Goal: Task Accomplishment & Management: Manage account settings

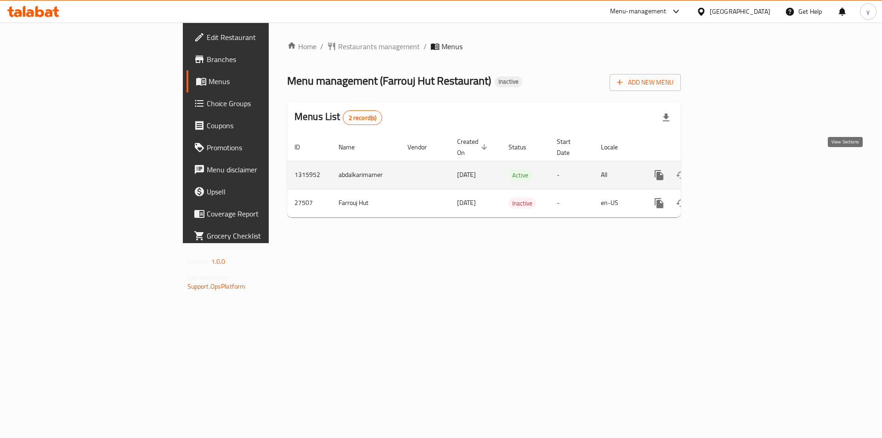
click at [731, 169] on icon "enhanced table" at bounding box center [725, 174] width 11 height 11
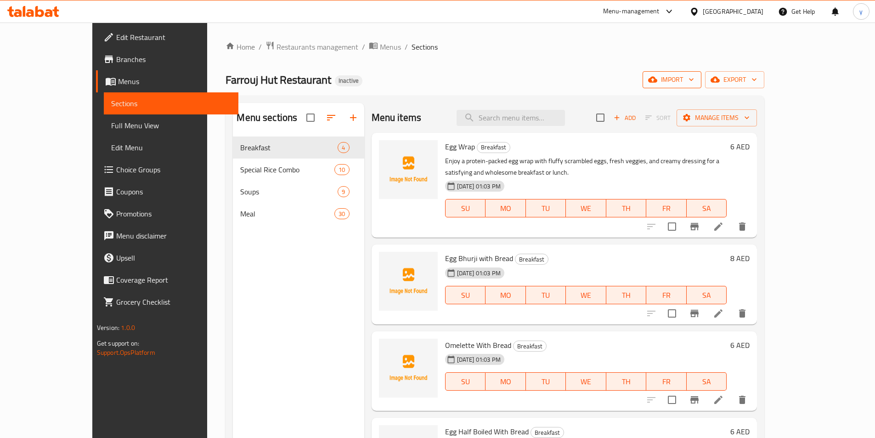
click at [701, 73] on button "import" at bounding box center [672, 79] width 59 height 17
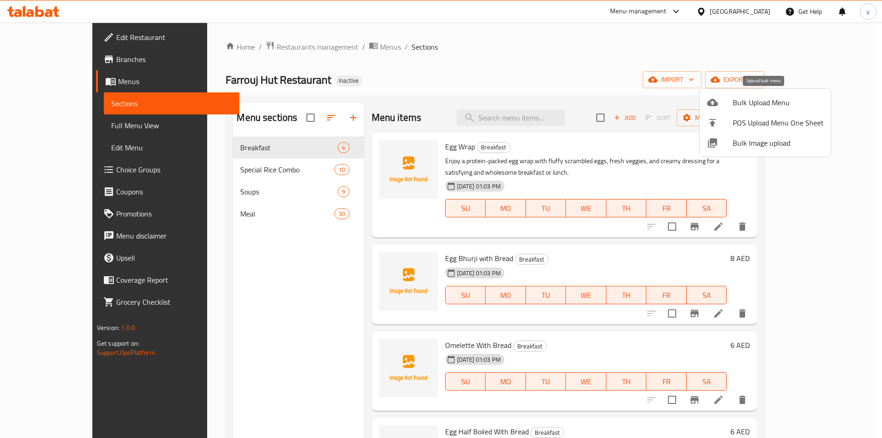
click at [735, 105] on span "Bulk Upload Menu" at bounding box center [778, 102] width 91 height 11
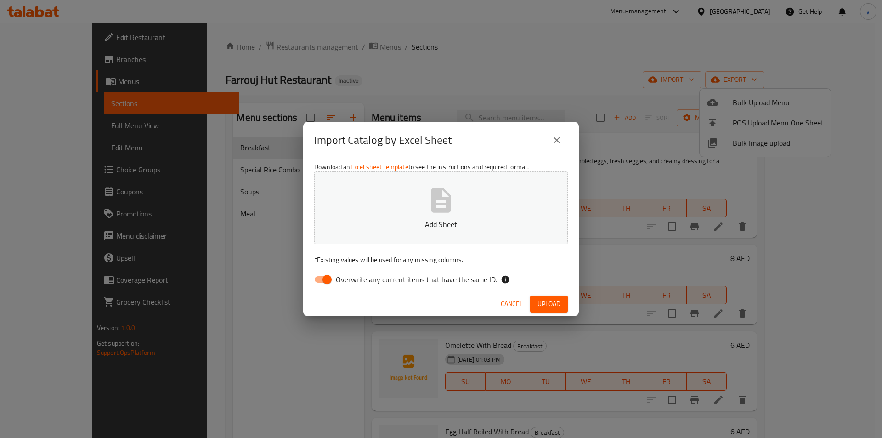
click at [322, 277] on input "Overwrite any current items that have the same ID." at bounding box center [327, 279] width 52 height 17
checkbox input "false"
click at [542, 297] on button "Upload" at bounding box center [549, 303] width 38 height 17
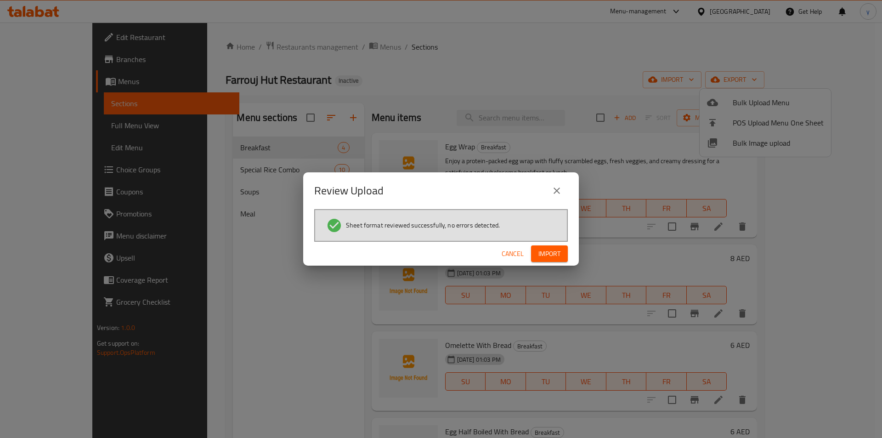
click at [556, 256] on span "Import" at bounding box center [549, 253] width 22 height 11
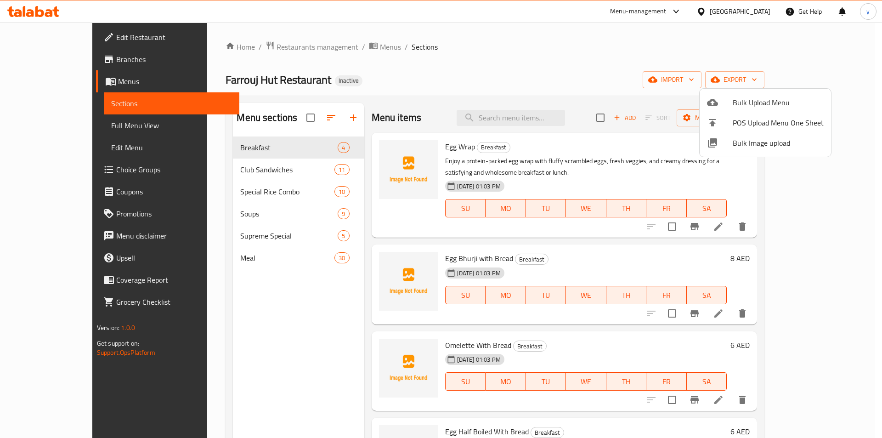
click at [65, 128] on div at bounding box center [441, 219] width 882 height 438
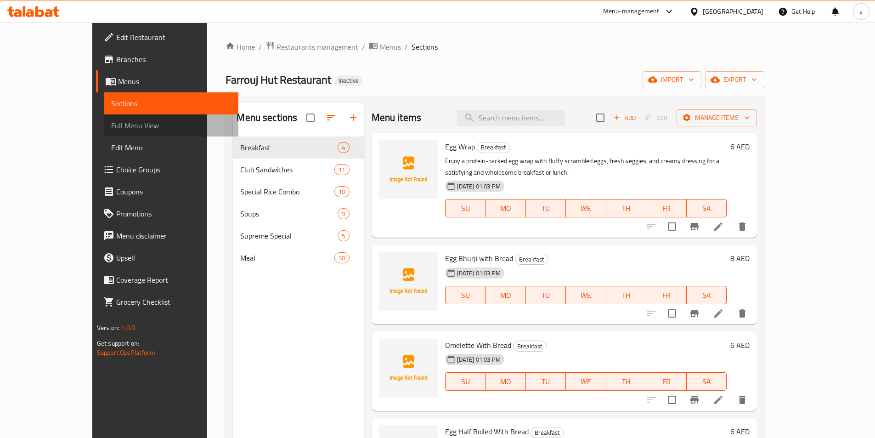
click at [111, 128] on span "Full Menu View" at bounding box center [171, 125] width 120 height 11
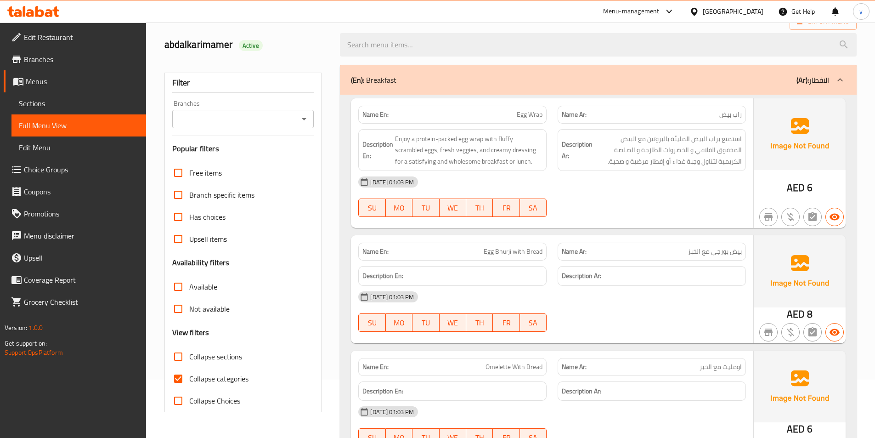
scroll to position [92, 0]
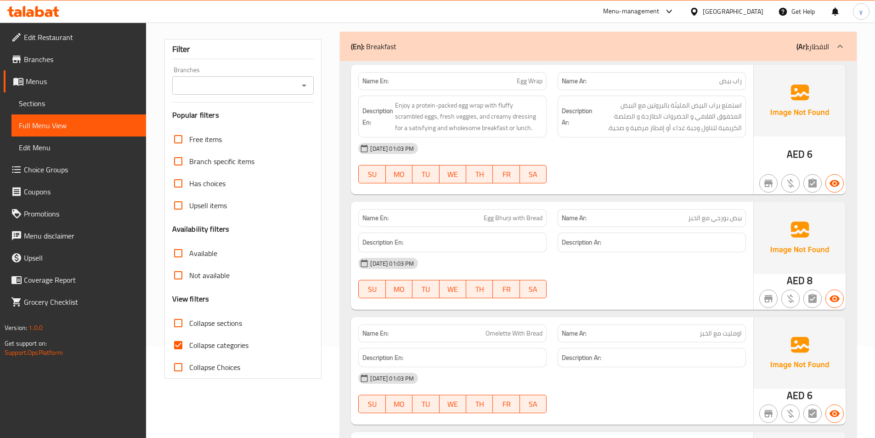
click at [181, 321] on input "Collapse sections" at bounding box center [178, 323] width 22 height 22
checkbox input "true"
click at [173, 343] on input "Collapse categories" at bounding box center [178, 345] width 22 height 22
checkbox input "false"
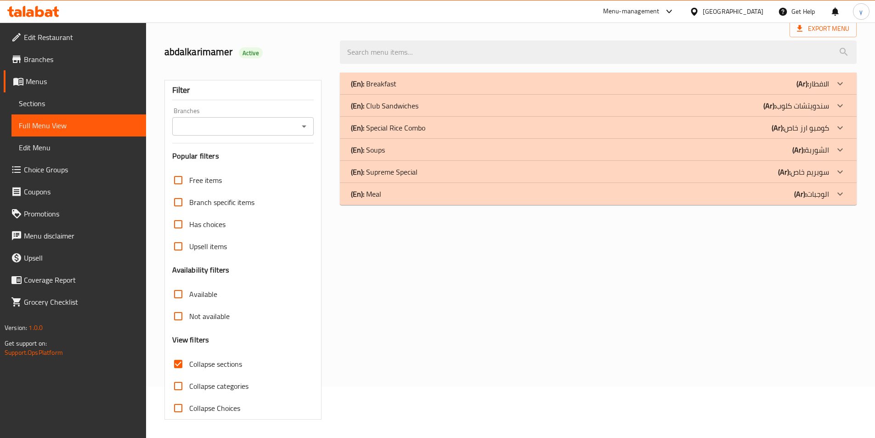
scroll to position [51, 0]
click at [383, 177] on p "(En): Supreme Special" at bounding box center [384, 171] width 67 height 11
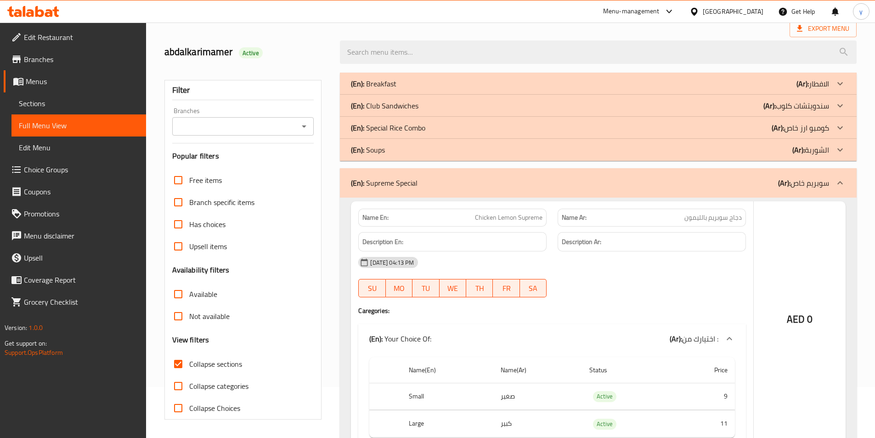
click at [370, 102] on p "(En): Club Sandwiches" at bounding box center [385, 105] width 68 height 11
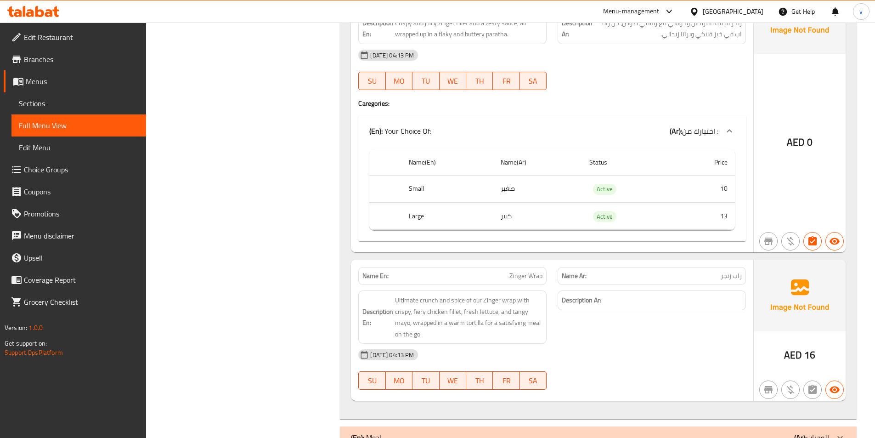
scroll to position [2485, 0]
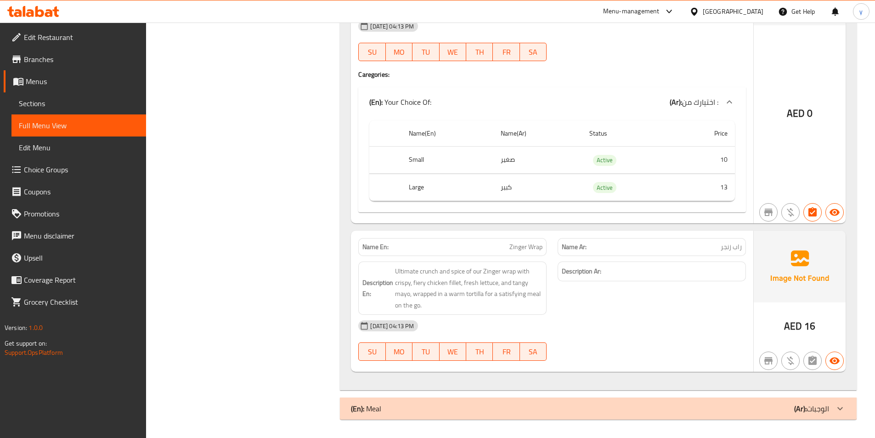
click at [58, 100] on span "Sections" at bounding box center [79, 103] width 120 height 11
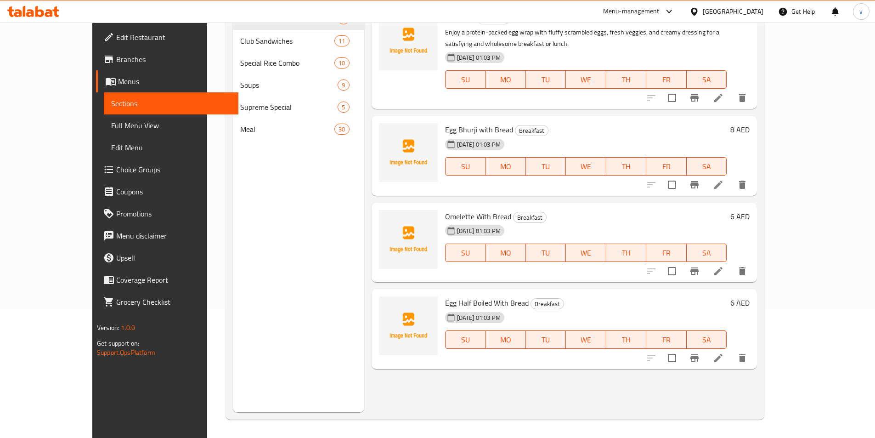
scroll to position [129, 0]
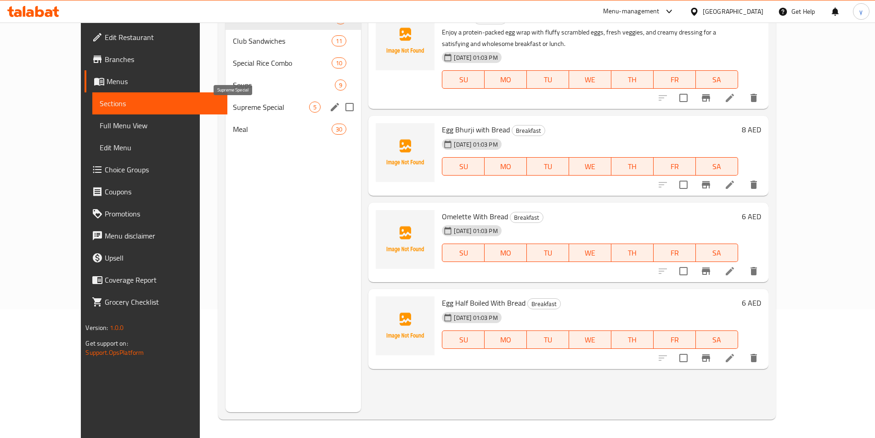
click at [233, 107] on span "Supreme Special" at bounding box center [271, 107] width 76 height 11
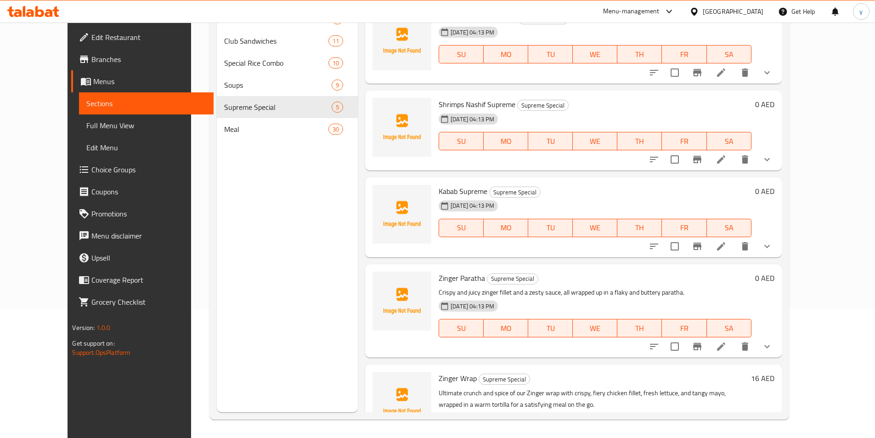
scroll to position [57, 0]
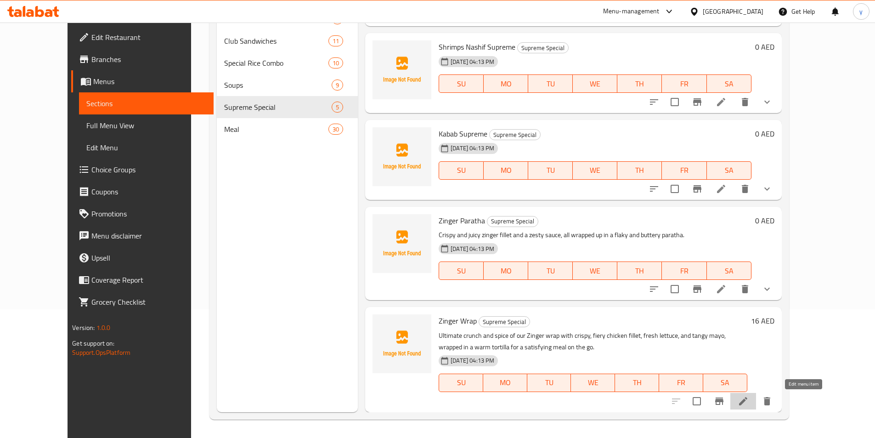
click at [749, 403] on icon at bounding box center [743, 400] width 11 height 11
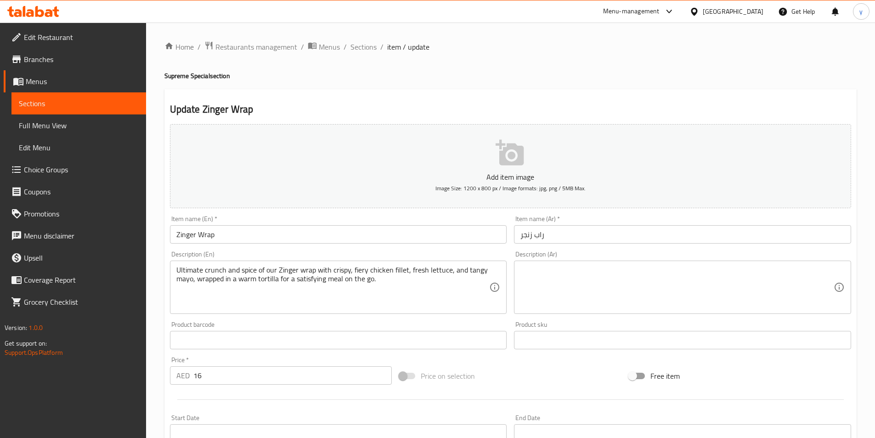
click at [575, 286] on textarea at bounding box center [676, 287] width 313 height 44
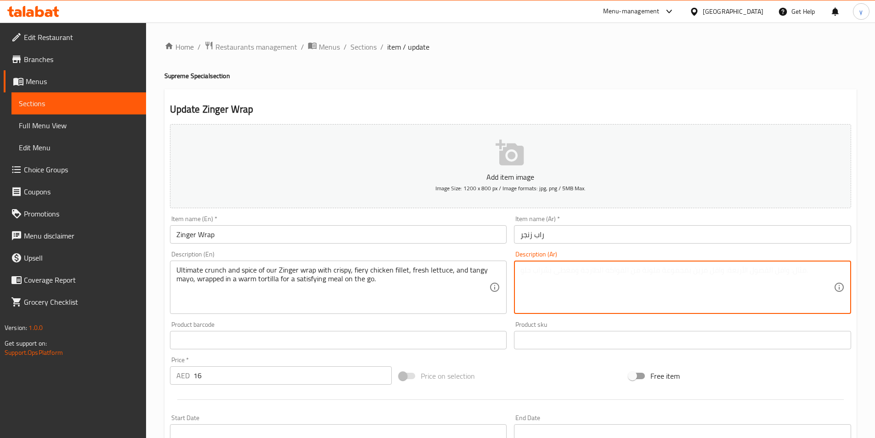
paste textarea "مأكولات بحرية مطبوخة ومقطعة إلى شرائح رقيقة ، مثل السلطعون والروبيان والكركند ،…"
click at [598, 278] on textarea "مأكولات بحرية مطبوخة ومقطعة إلى شرائح رقيقة ، مثل السلطعون والروبيان والكركند ،…" at bounding box center [676, 287] width 313 height 44
paste textarea "مة القرمشة والتوابل في لفائف زينجر مع شرائح الدجاج المقرمشة الحارة والخس الطازج…"
drag, startPoint x: 816, startPoint y: 272, endPoint x: 830, endPoint y: 270, distance: 14.9
click at [830, 270] on textarea "قمة القرمشة والتوابل في لفائف زينجر مع شرائح الدجاج المقرمشة الحارة والخس الطاز…" at bounding box center [676, 287] width 313 height 44
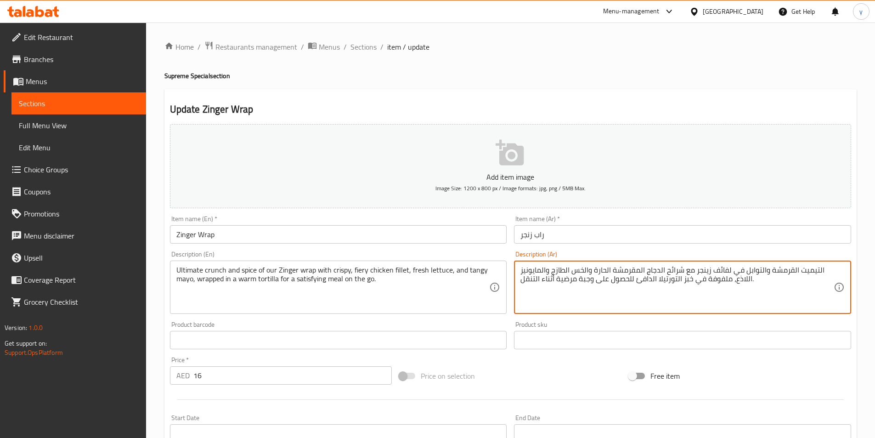
drag, startPoint x: 771, startPoint y: 274, endPoint x: 796, endPoint y: 271, distance: 25.4
click at [796, 271] on textarea "التيميت القرمشة والتوابل في لفائف زينجر مع شرائح الدجاج المقرمشة الحارة والخس ا…" at bounding box center [676, 287] width 313 height 44
drag, startPoint x: 712, startPoint y: 270, endPoint x: 729, endPoint y: 275, distance: 18.2
click at [729, 275] on textarea "ال[PERSON_NAME] والتوابل في لفائف زينجر مع شرائح الدجاج المقرمشة الحارة والخس ا…" at bounding box center [676, 287] width 313 height 44
click at [791, 270] on textarea "ال[PERSON_NAME] والتوابل في راب زينجر مع شرائح الدجاج المقرمشة الحارة والخس الط…" at bounding box center [676, 287] width 313 height 44
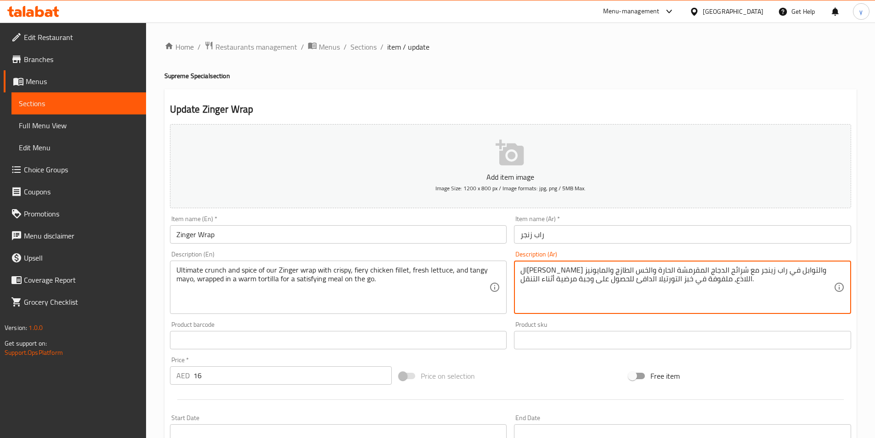
click at [715, 271] on textarea "ال[PERSON_NAME] والتوابل في راب زينجر مع شرائح الدجاج المقرمشة الحارة والخس الط…" at bounding box center [676, 287] width 313 height 44
drag, startPoint x: 744, startPoint y: 275, endPoint x: 753, endPoint y: 276, distance: 8.8
click at [753, 276] on textarea "ال[PERSON_NAME] والتوابل في راب زينجر مع شرائح الدجاج المقرمشة الحارة والخس الط…" at bounding box center [676, 287] width 313 height 44
click at [714, 271] on textarea "التيميت كرانش والتوابل من راب زينجر مع شرائح الدجاج المقرمشة الحارة والخس الطاز…" at bounding box center [676, 287] width 313 height 44
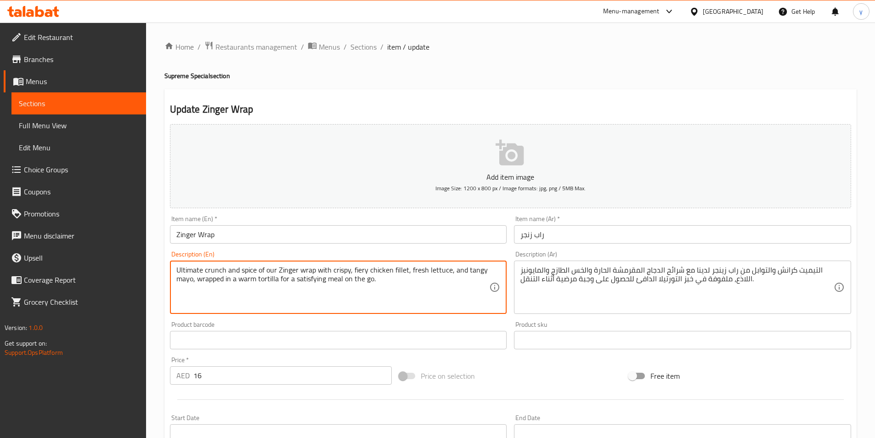
drag, startPoint x: 351, startPoint y: 268, endPoint x: 390, endPoint y: 273, distance: 38.9
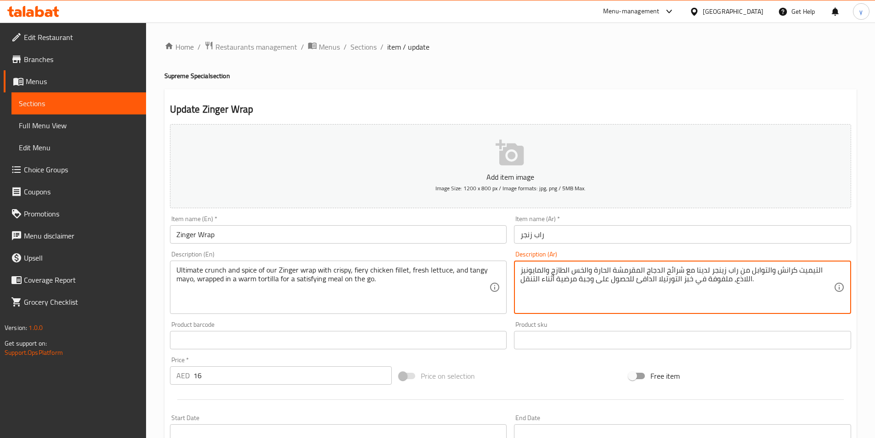
drag, startPoint x: 665, startPoint y: 271, endPoint x: 682, endPoint y: 273, distance: 16.7
drag, startPoint x: 613, startPoint y: 271, endPoint x: 618, endPoint y: 273, distance: 5.6
click at [618, 273] on textarea "التيميت كرانش والتوابل من راب زينجر لدينا مع فيلية الدجاج المقرمشة الحارة والخس…" at bounding box center [676, 287] width 313 height 44
drag, startPoint x: 593, startPoint y: 269, endPoint x: 611, endPoint y: 273, distance: 18.0
click at [611, 273] on textarea "ال[PERSON_NAME] والتوابل من راب زينجر لدينا مع فيلية الدجاج المقرمش الحارة والخ…" at bounding box center [676, 287] width 313 height 44
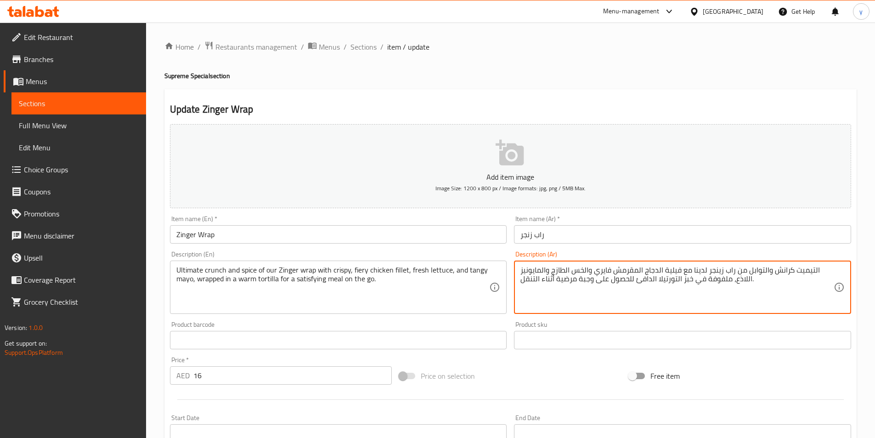
drag, startPoint x: 734, startPoint y: 281, endPoint x: 746, endPoint y: 287, distance: 12.9
click at [746, 287] on textarea "التيميت كرانش والتوابل من راب زينجر لدينا مع فيلية الدجاج المقرمش فايري والخس ا…" at bounding box center [676, 287] width 313 height 44
drag, startPoint x: 706, startPoint y: 280, endPoint x: 728, endPoint y: 283, distance: 21.4
click at [728, 283] on textarea "ال[PERSON_NAME] والتوابل من راب زينجر لدينا مع فيلية الدجاج المقرمش فايري والخس…" at bounding box center [676, 287] width 313 height 44
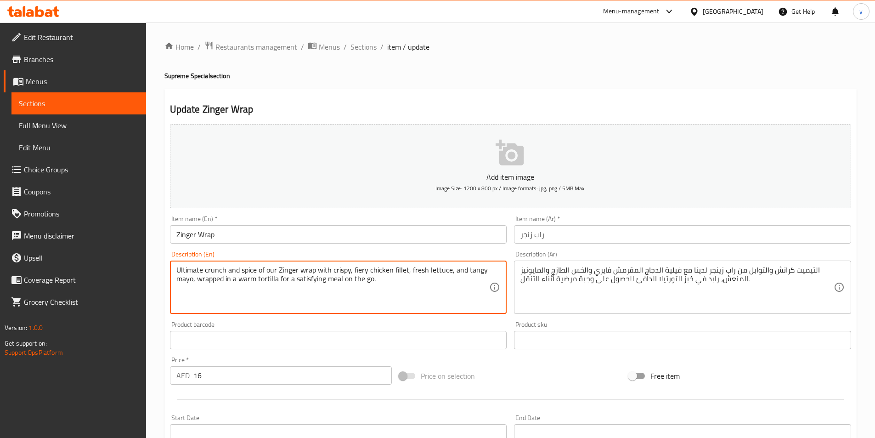
drag, startPoint x: 259, startPoint y: 279, endPoint x: 279, endPoint y: 286, distance: 21.2
click at [279, 286] on textarea "Ultimate crunch and spice of our Zinger wrap with crispy, fiery chicken fillet,…" at bounding box center [332, 287] width 313 height 44
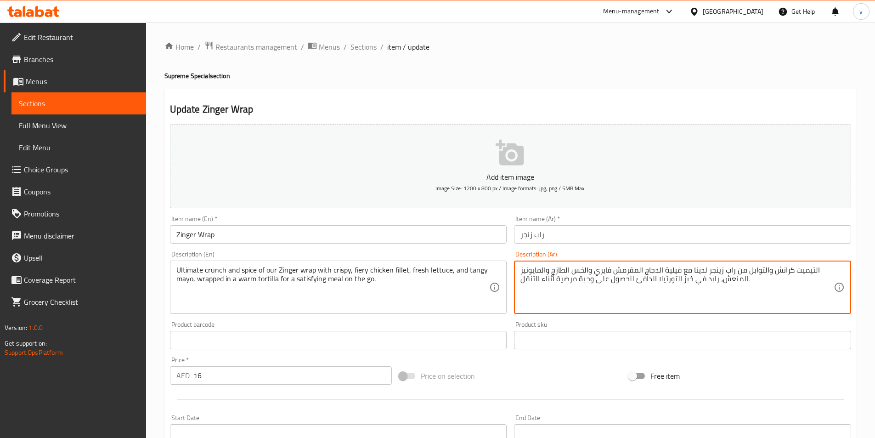
drag, startPoint x: 676, startPoint y: 280, endPoint x: 690, endPoint y: 287, distance: 16.0
click at [651, 281] on textarea "ال[PERSON_NAME] والتوابل من راب زينجر لدينا مع فيلية الدجاج المقرمش فايري والخس…" at bounding box center [676, 287] width 313 height 44
type textarea "التيميت كرانش والتوابل من راب زينجر لدينا مع فيلية الدجاج المقرمش فايري والخس ا…"
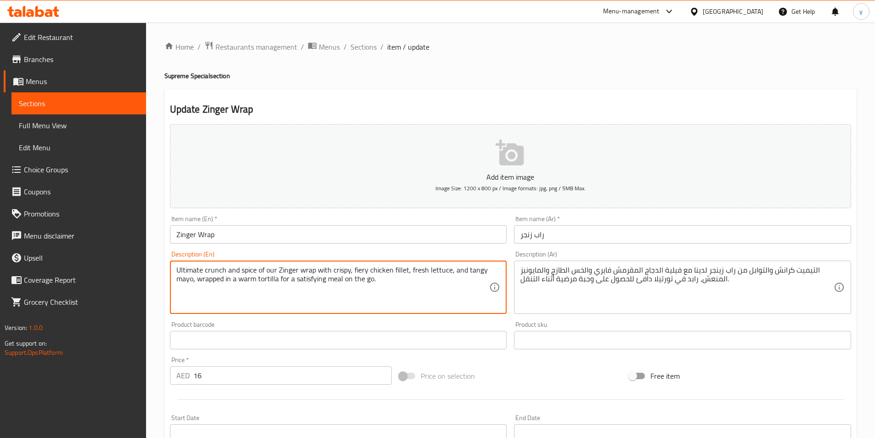
drag, startPoint x: 342, startPoint y: 279, endPoint x: 372, endPoint y: 283, distance: 29.6
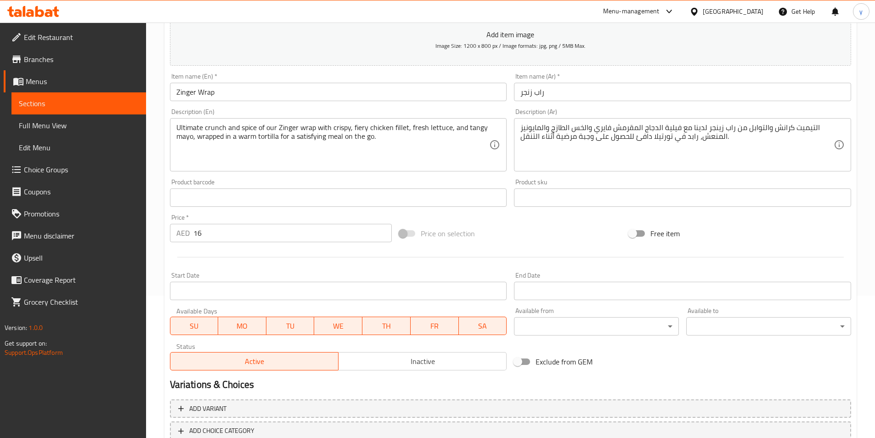
scroll to position [204, 0]
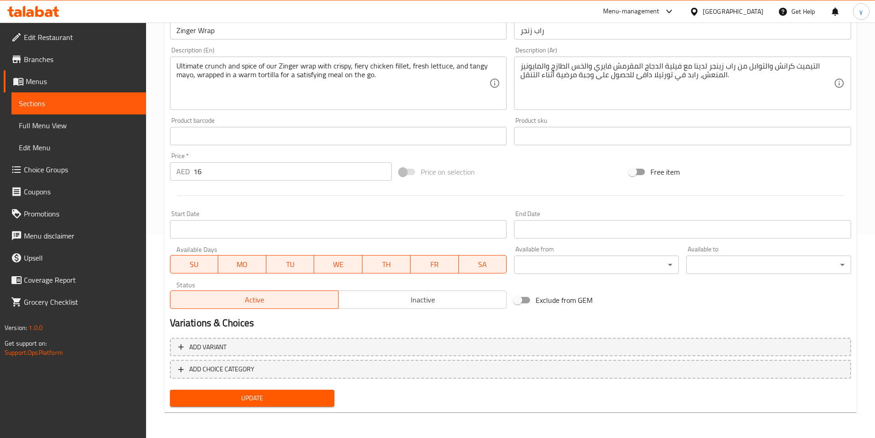
click at [264, 398] on span "Update" at bounding box center [252, 397] width 150 height 11
click at [46, 124] on span "Full Menu View" at bounding box center [79, 125] width 120 height 11
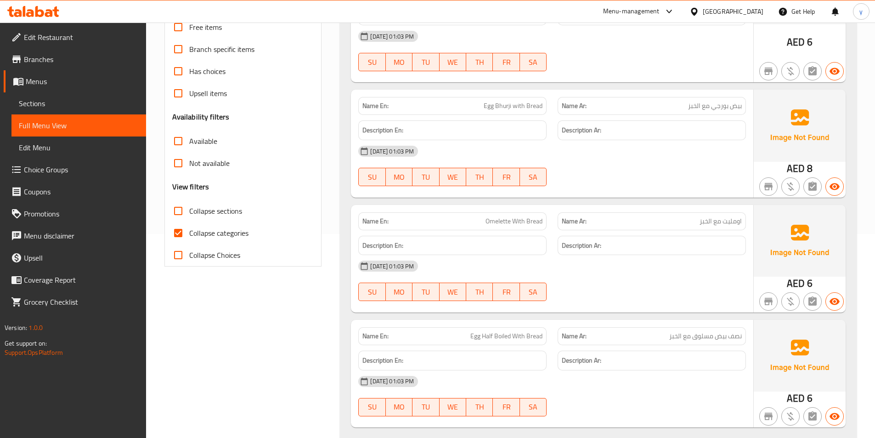
scroll to position [158, 0]
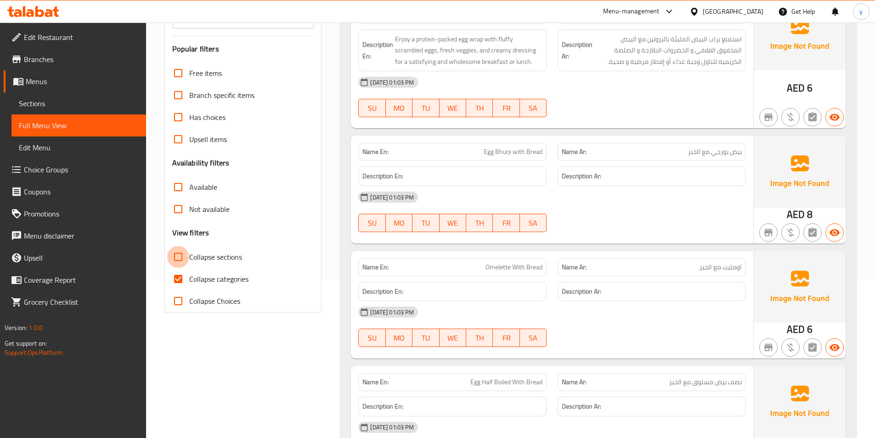
click at [170, 261] on input "Collapse sections" at bounding box center [178, 257] width 22 height 22
checkbox input "true"
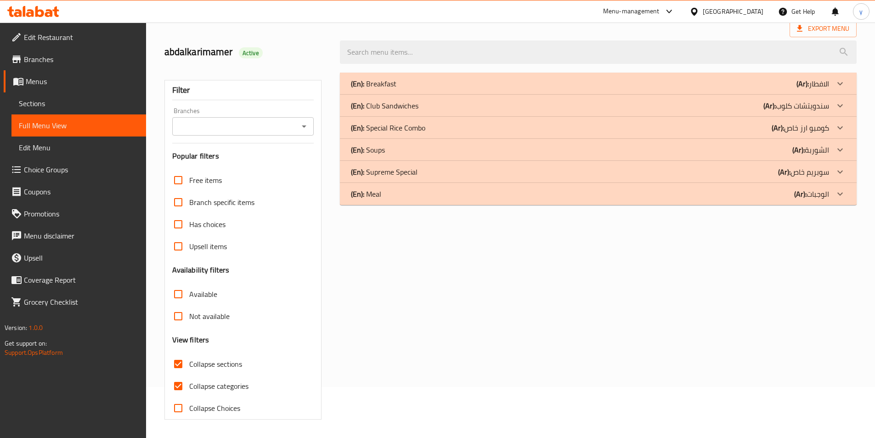
click at [181, 375] on input "Collapse categories" at bounding box center [178, 386] width 22 height 22
checkbox input "false"
click at [395, 170] on p "(En): Supreme Special" at bounding box center [384, 171] width 67 height 11
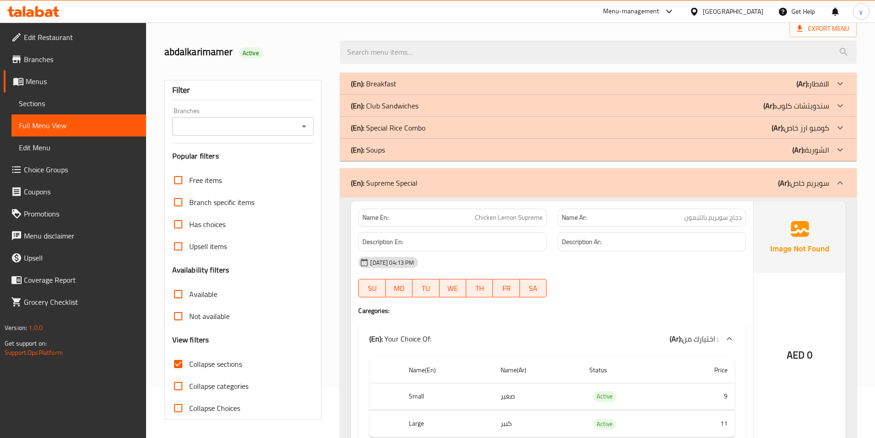
click at [399, 95] on div "(En): Club Sandwiches (Ar): سندويتشات كلوب" at bounding box center [598, 106] width 517 height 22
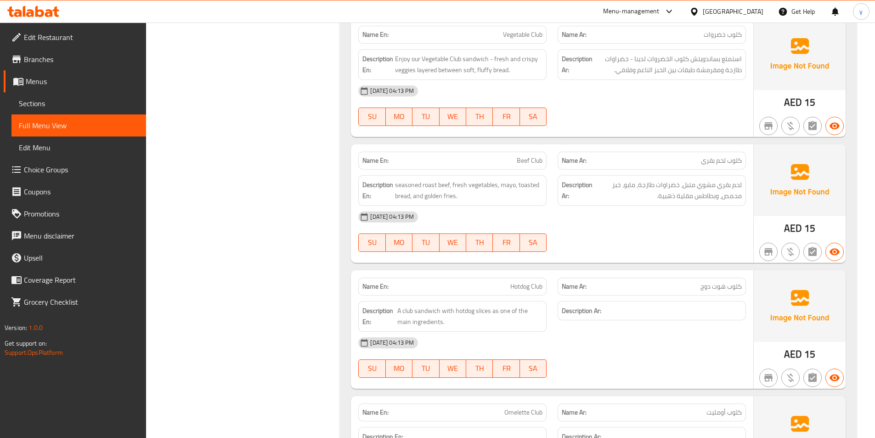
scroll to position [694, 0]
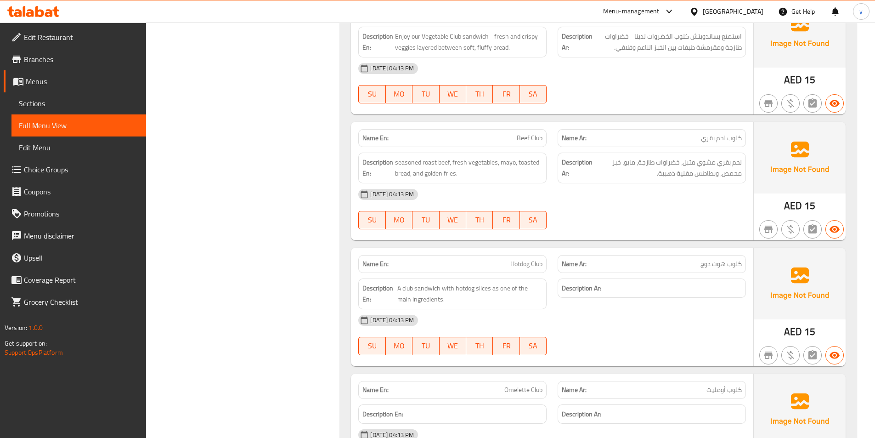
click at [66, 99] on span "Sections" at bounding box center [79, 103] width 120 height 11
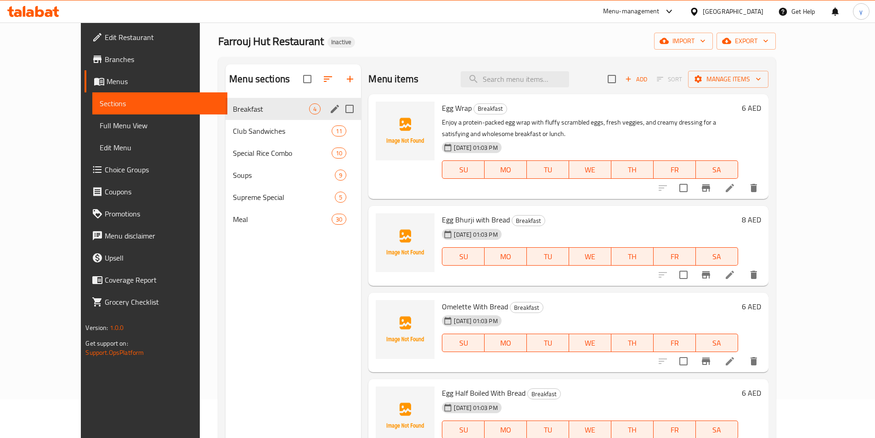
scroll to position [37, 0]
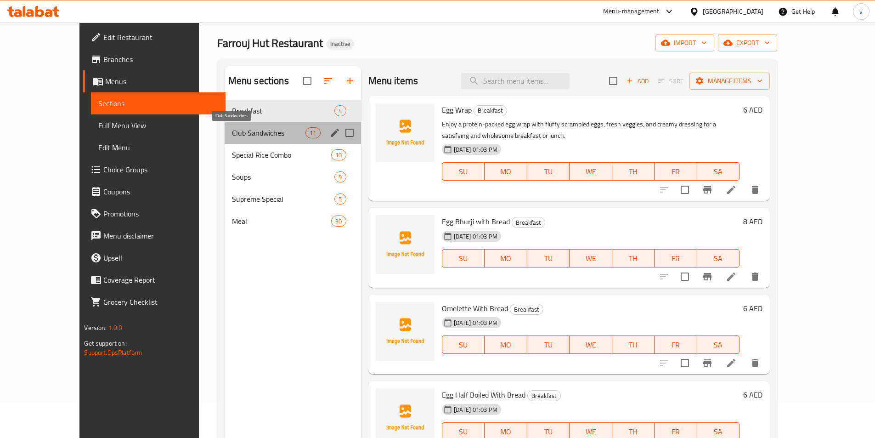
click at [233, 132] on span "Club Sandwiches" at bounding box center [269, 132] width 74 height 11
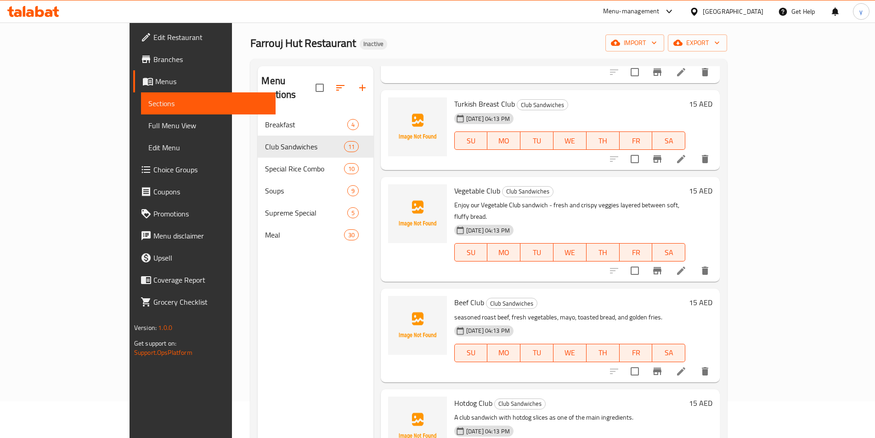
scroll to position [367, 0]
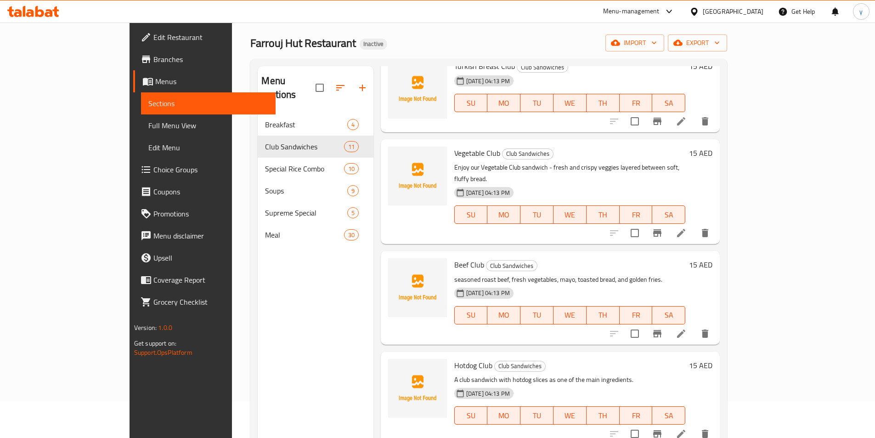
click at [685, 429] on icon at bounding box center [681, 433] width 8 height 8
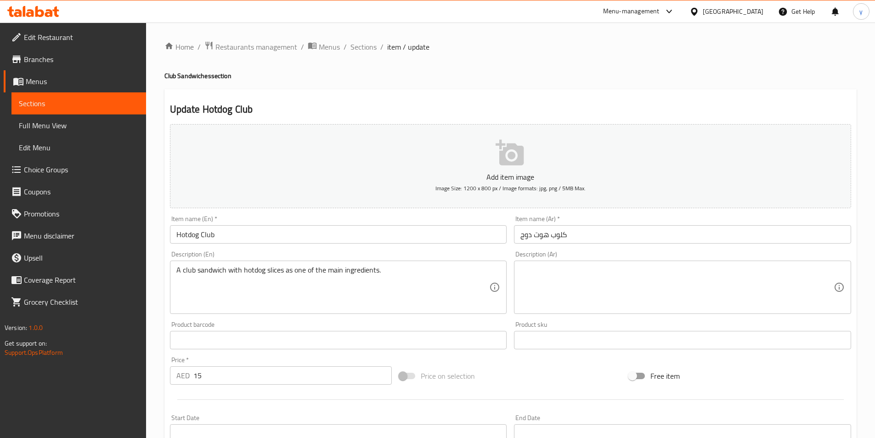
click at [598, 274] on textarea at bounding box center [676, 287] width 313 height 44
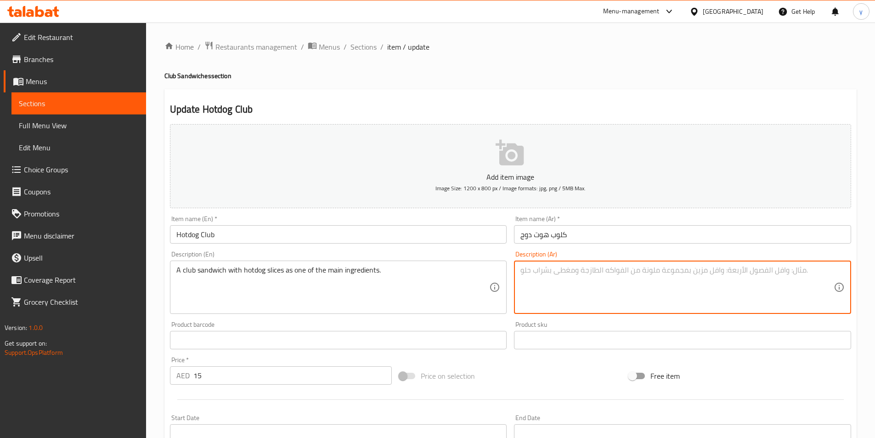
paste textarea "شطيرة كلوب تحتوي على شرائح هوت دوج كأحد المكونات الرئيسية."
drag, startPoint x: 697, startPoint y: 274, endPoint x: 717, endPoint y: 278, distance: 19.7
click at [717, 278] on textarea "شطيرة كلوب تحتوي على شرائح هوت دوج كأحد المكونات الرئيسية." at bounding box center [676, 287] width 313 height 44
click at [680, 271] on textarea "كلوب تحتوي على شرائح هوت دوج كأحد المكونات الرئيسية." at bounding box center [676, 287] width 313 height 44
paste textarea "ساندويتش"
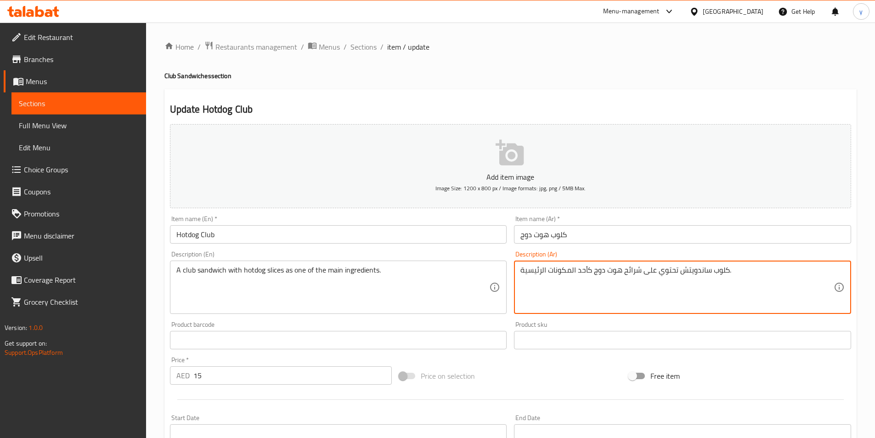
drag, startPoint x: 645, startPoint y: 273, endPoint x: 678, endPoint y: 277, distance: 32.3
click at [678, 277] on textarea "كلوب ساندويتش تحتوي على شرائح هوت دوج كأحد المكونات الرئيسية." at bounding box center [676, 287] width 313 height 44
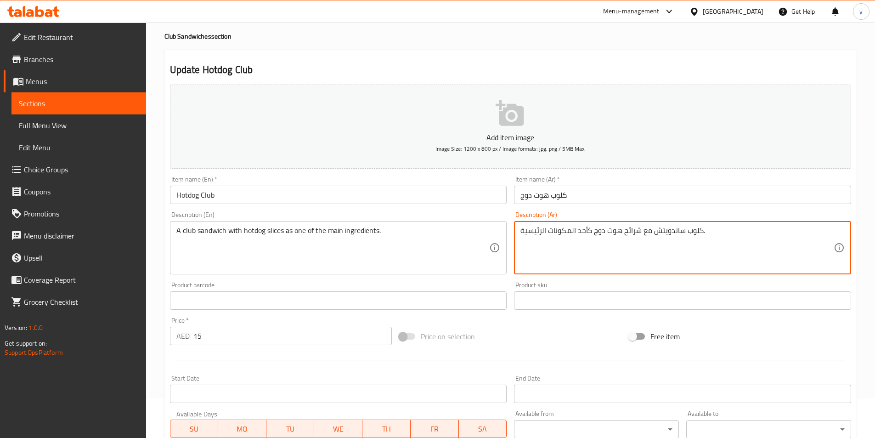
scroll to position [204, 0]
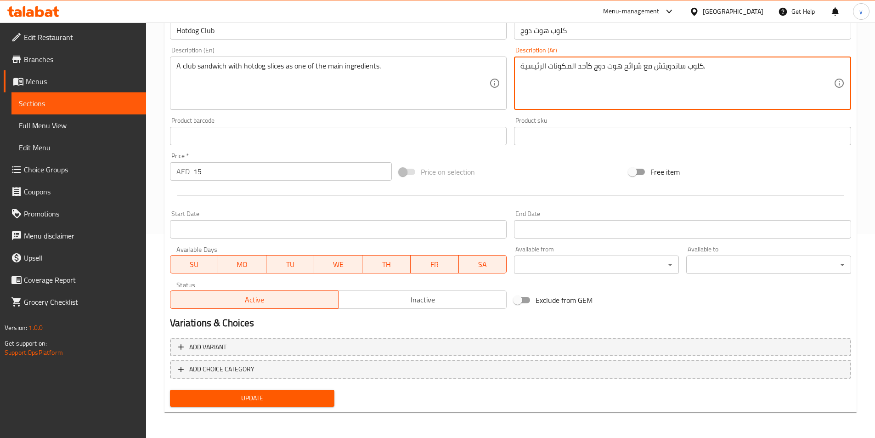
type textarea "كلوب ساندويتش مع شرائح هوت دوج كأحد المكونات الرئيسية."
click at [322, 398] on span "Update" at bounding box center [252, 397] width 150 height 11
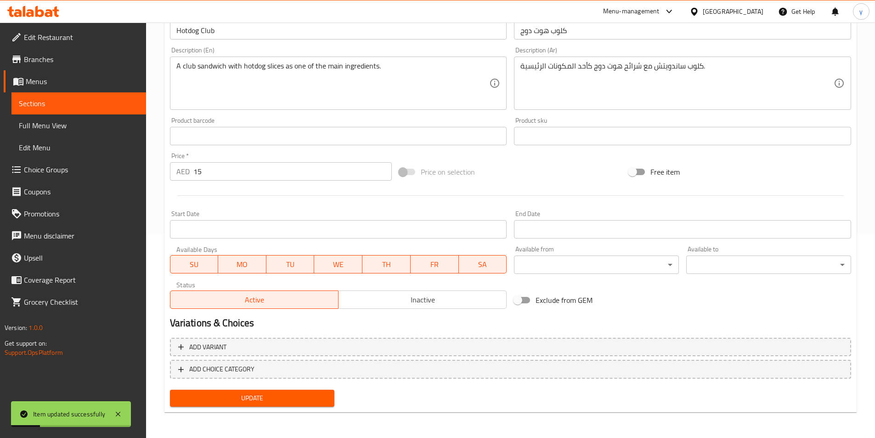
click at [72, 127] on span "Full Menu View" at bounding box center [79, 125] width 120 height 11
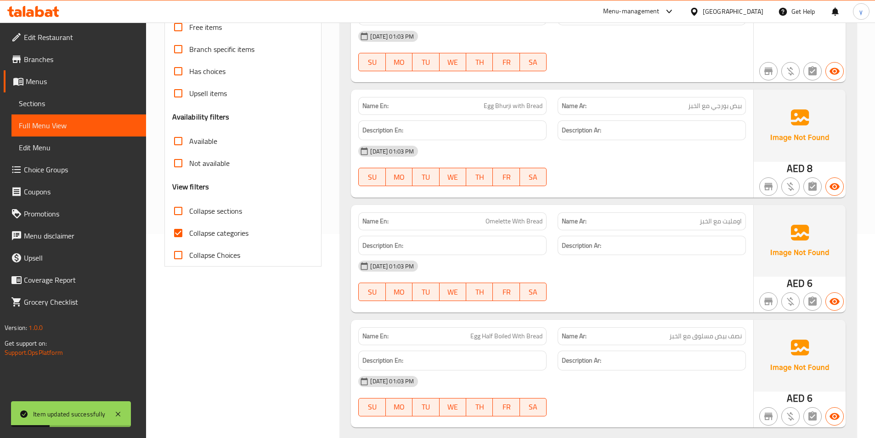
drag, startPoint x: 189, startPoint y: 210, endPoint x: 177, endPoint y: 245, distance: 36.9
click at [189, 210] on input "Collapse sections" at bounding box center [178, 211] width 22 height 22
checkbox input "true"
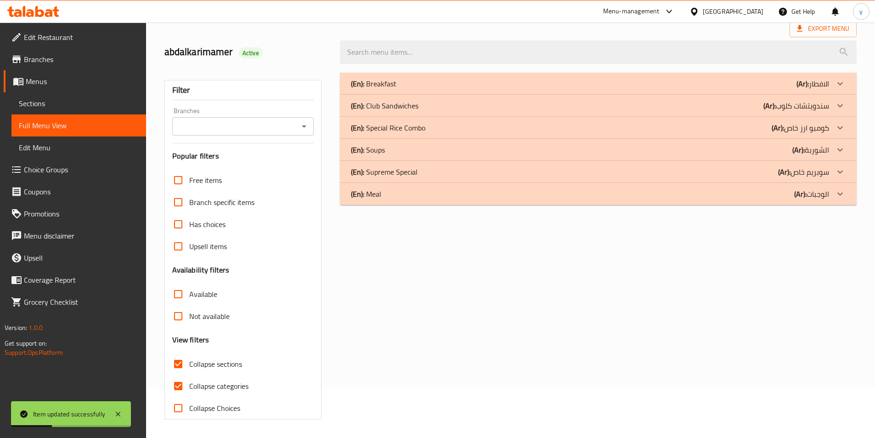
click at [178, 375] on input "Collapse categories" at bounding box center [178, 386] width 22 height 22
checkbox input "false"
click at [394, 103] on p "(En): Club Sandwiches" at bounding box center [385, 105] width 68 height 11
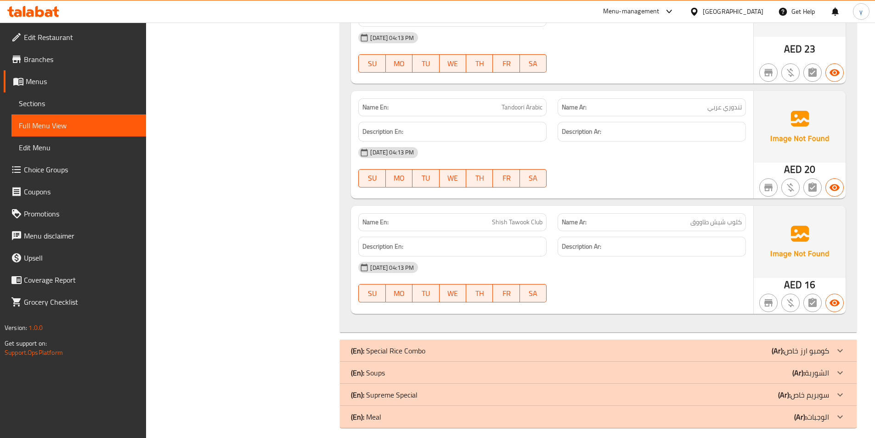
scroll to position [1226, 0]
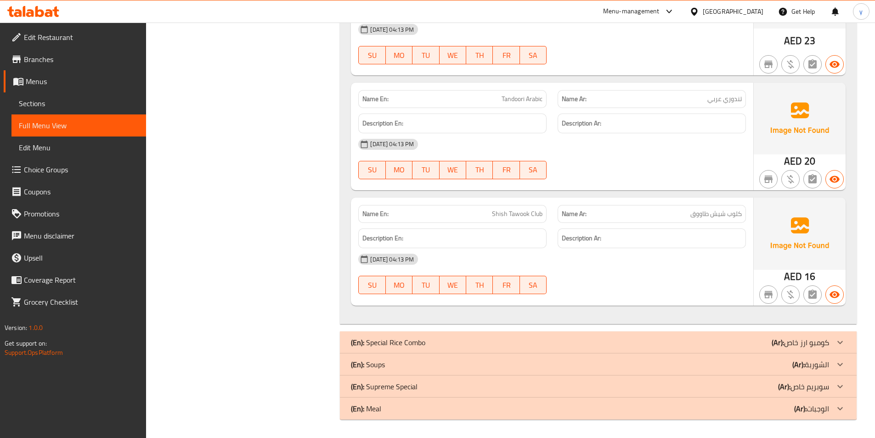
click at [421, 385] on div "(En): Supreme Special (Ar): سوبريم خاص" at bounding box center [590, 386] width 478 height 11
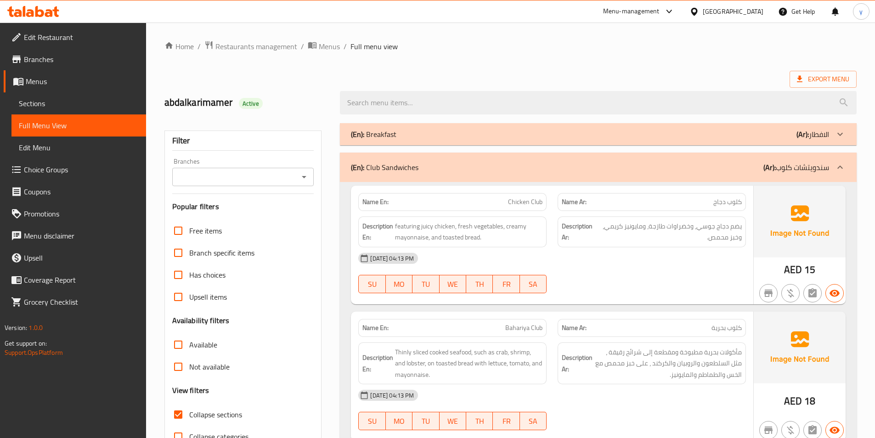
scroll to position [0, 0]
